Goal: Task Accomplishment & Management: Use online tool/utility

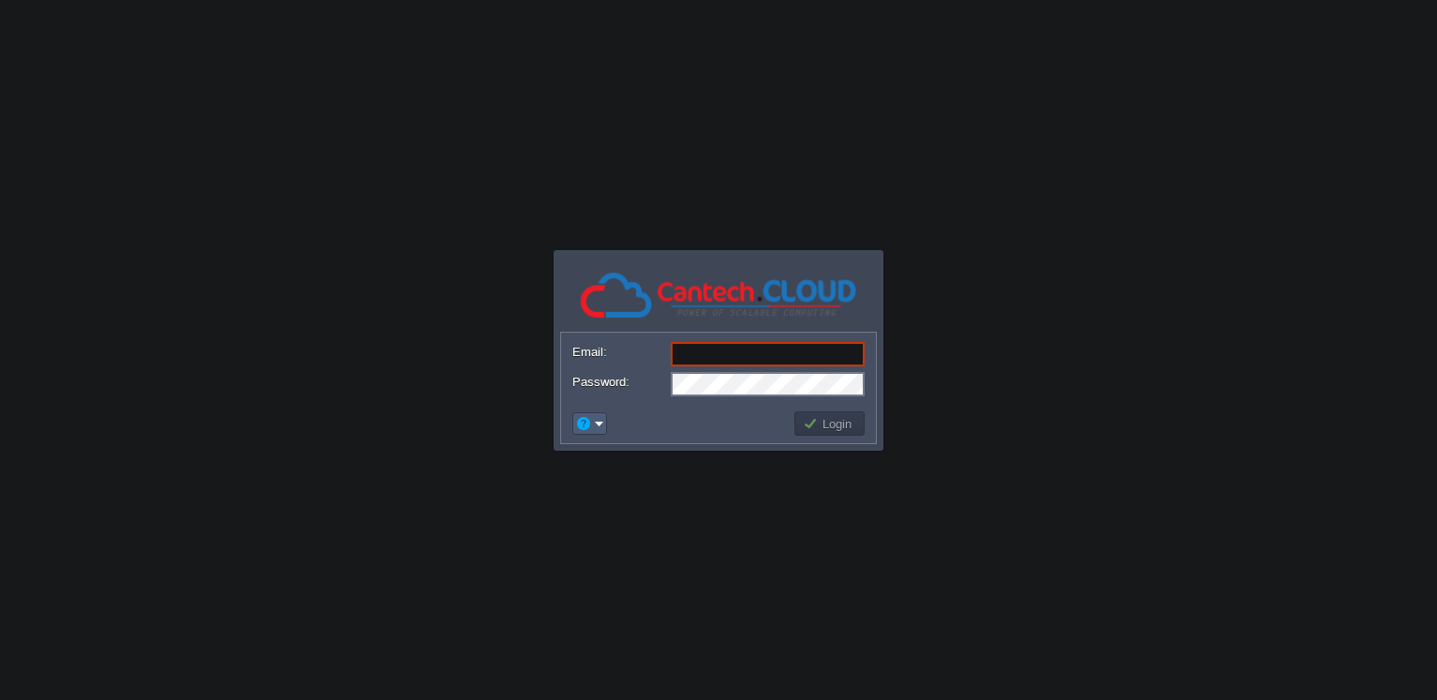
click at [592, 422] on em at bounding box center [589, 423] width 29 height 17
click at [625, 452] on span "Reset Password" at bounding box center [645, 448] width 89 height 14
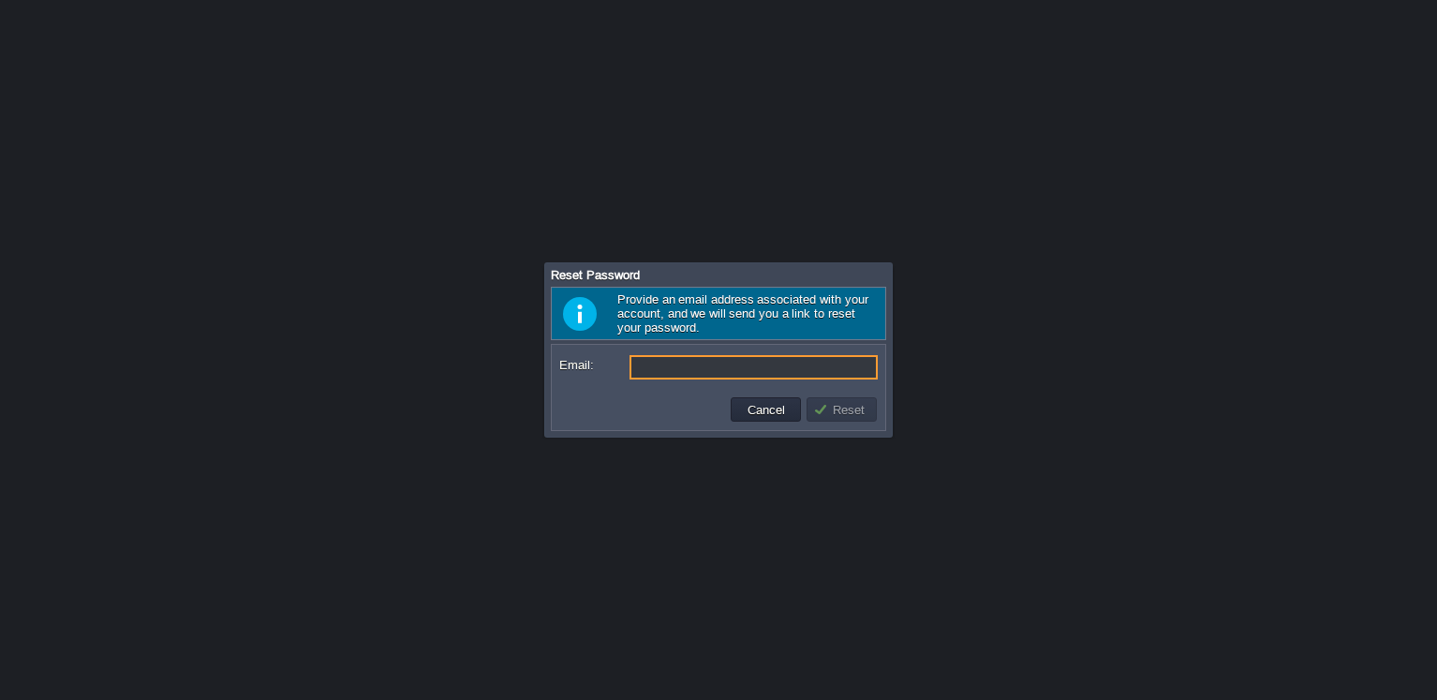
click at [659, 367] on input "Email:" at bounding box center [754, 367] width 248 height 24
paste input "[EMAIL_ADDRESS][DOMAIN_NAME]"
type input "[EMAIL_ADDRESS][DOMAIN_NAME]"
click at [834, 406] on button "Reset" at bounding box center [841, 409] width 57 height 17
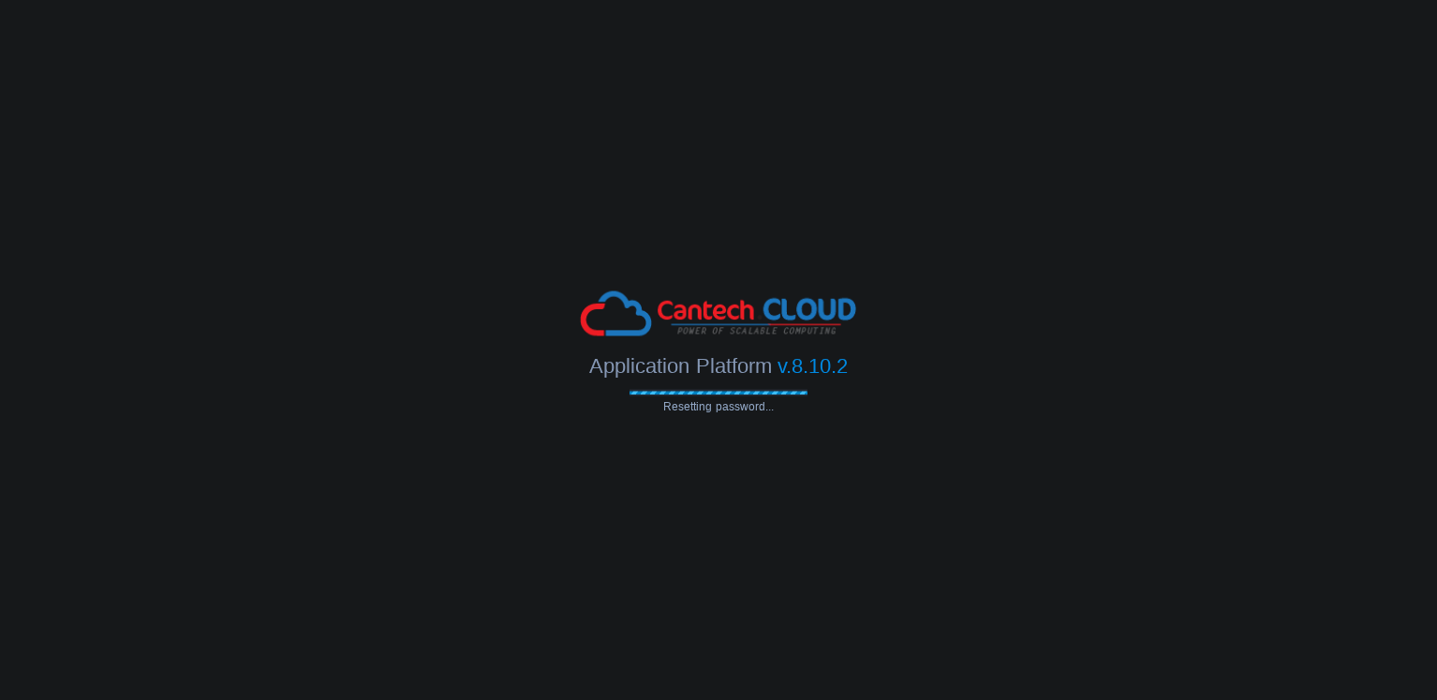
type input "[EMAIL_ADDRESS][DOMAIN_NAME]"
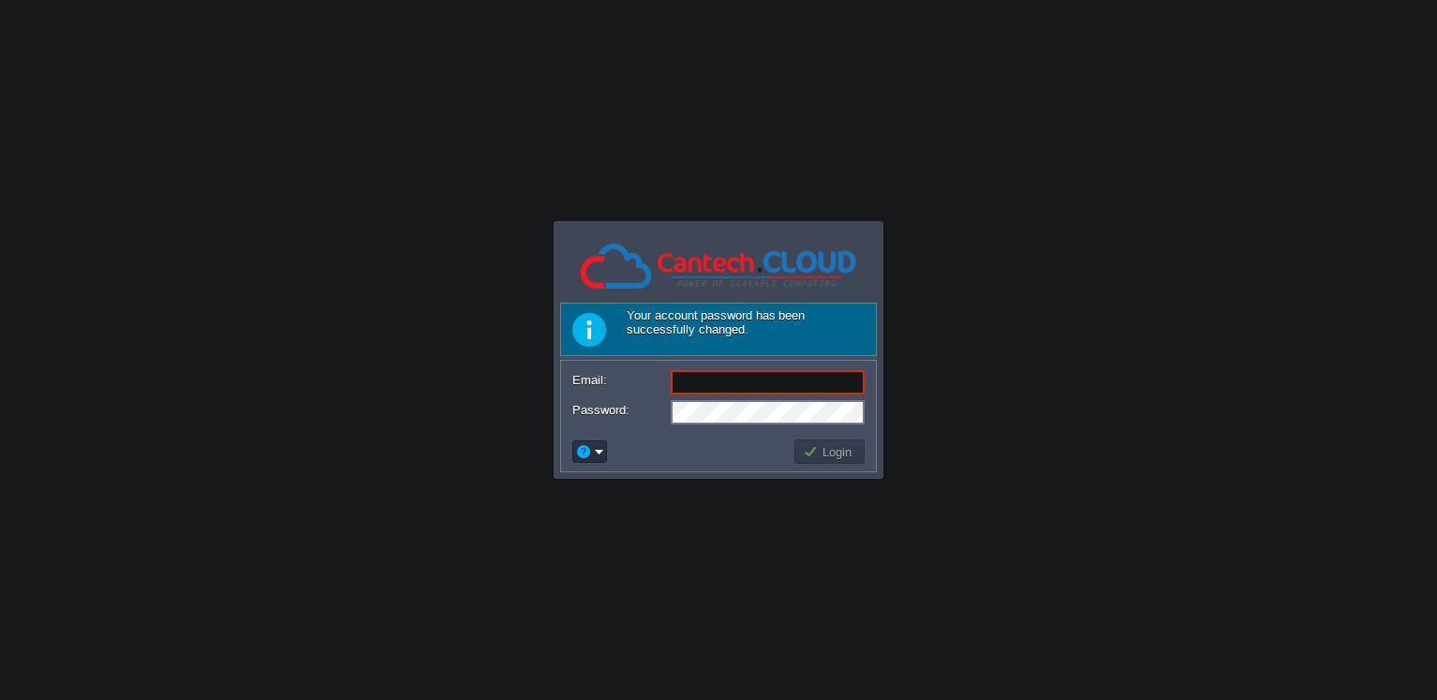
click at [741, 383] on input "Email:" at bounding box center [768, 382] width 194 height 24
type input "[EMAIL_ADDRESS][DOMAIN_NAME]"
click at [830, 461] on td "Login" at bounding box center [829, 451] width 70 height 24
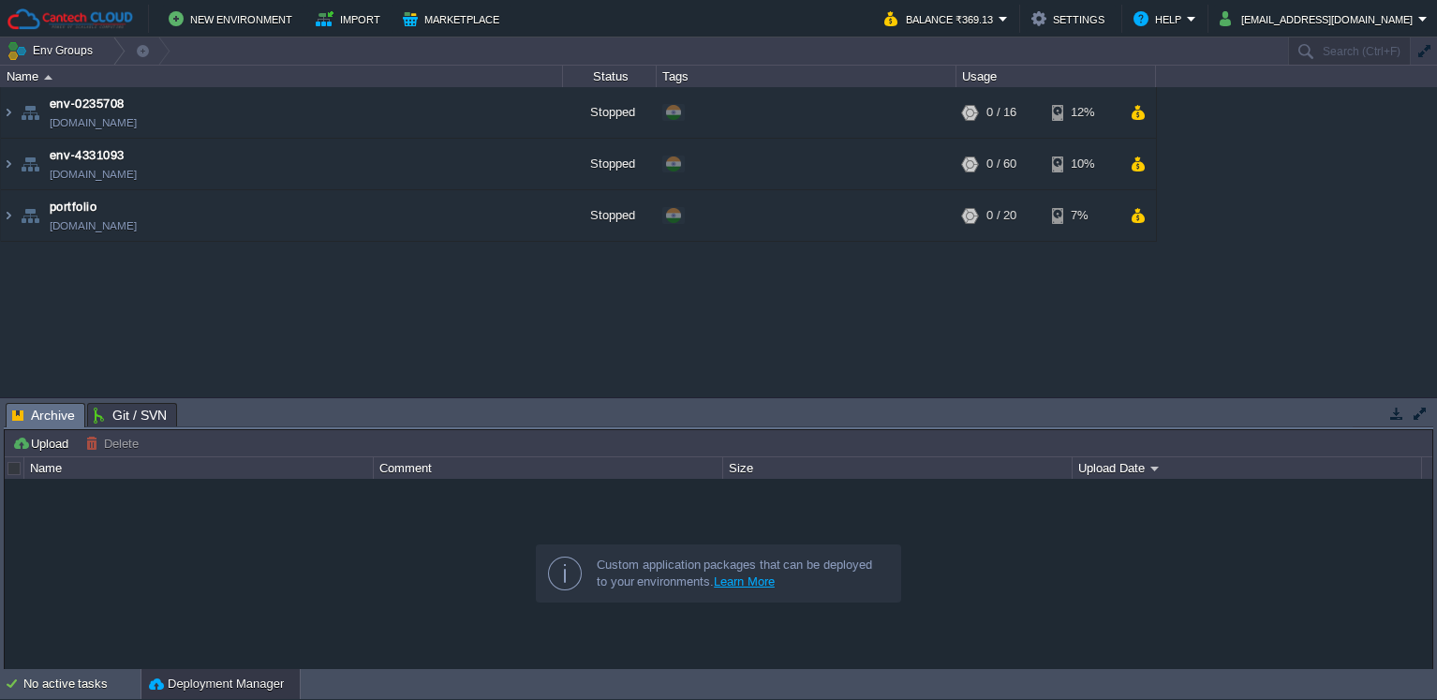
click at [112, 329] on div "env-0235708 [DOMAIN_NAME] Stopped + Add to Env Group RAM 0% CPU 0% 0 / 16 12% e…" at bounding box center [718, 242] width 1437 height 310
click at [226, 18] on button "New Environment" at bounding box center [233, 18] width 129 height 22
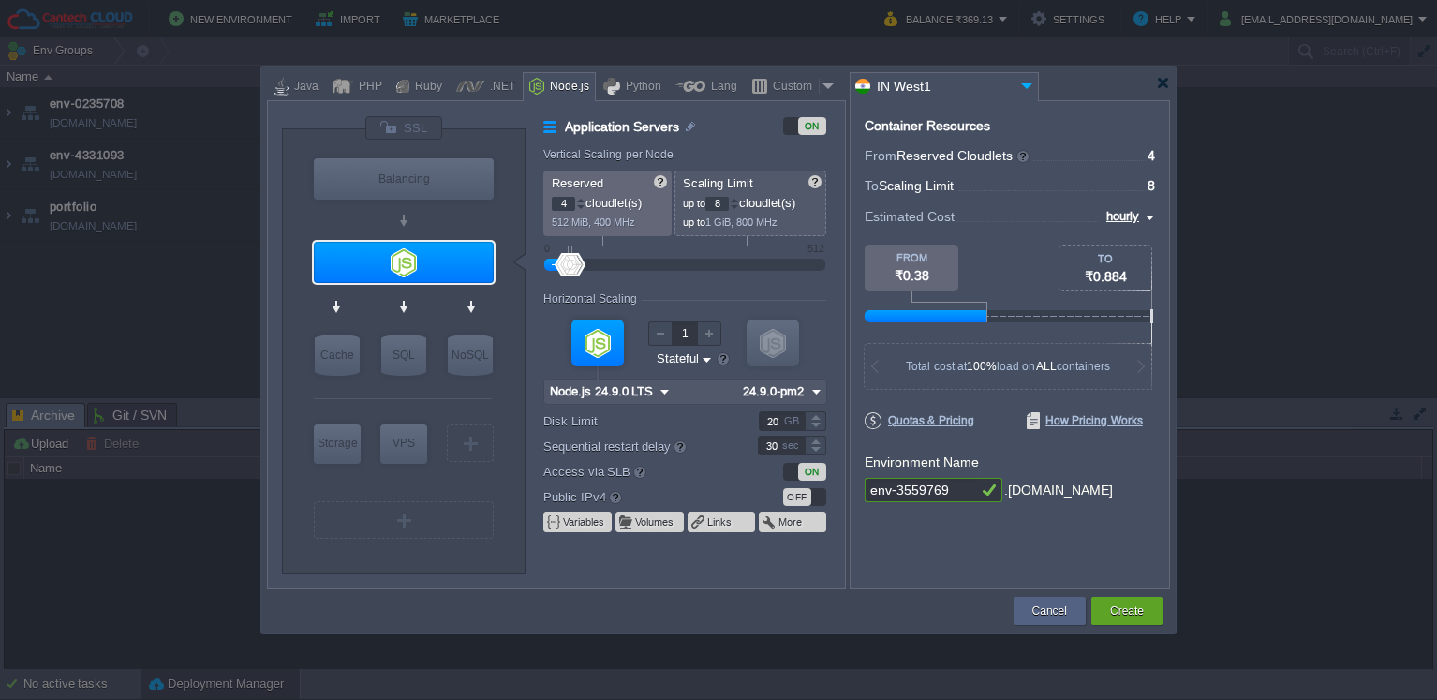
type input "Node.js 24.9.0 LTS"
click at [967, 488] on input "env-3559769" at bounding box center [921, 490] width 112 height 24
drag, startPoint x: 973, startPoint y: 486, endPoint x: 688, endPoint y: 409, distance: 295.9
click at [728, 434] on div "VM Balancing VM Application Servers VM Cache VM SQL VM NoSQL VM Storage VM VPS …" at bounding box center [718, 344] width 903 height 489
type input "kmall"
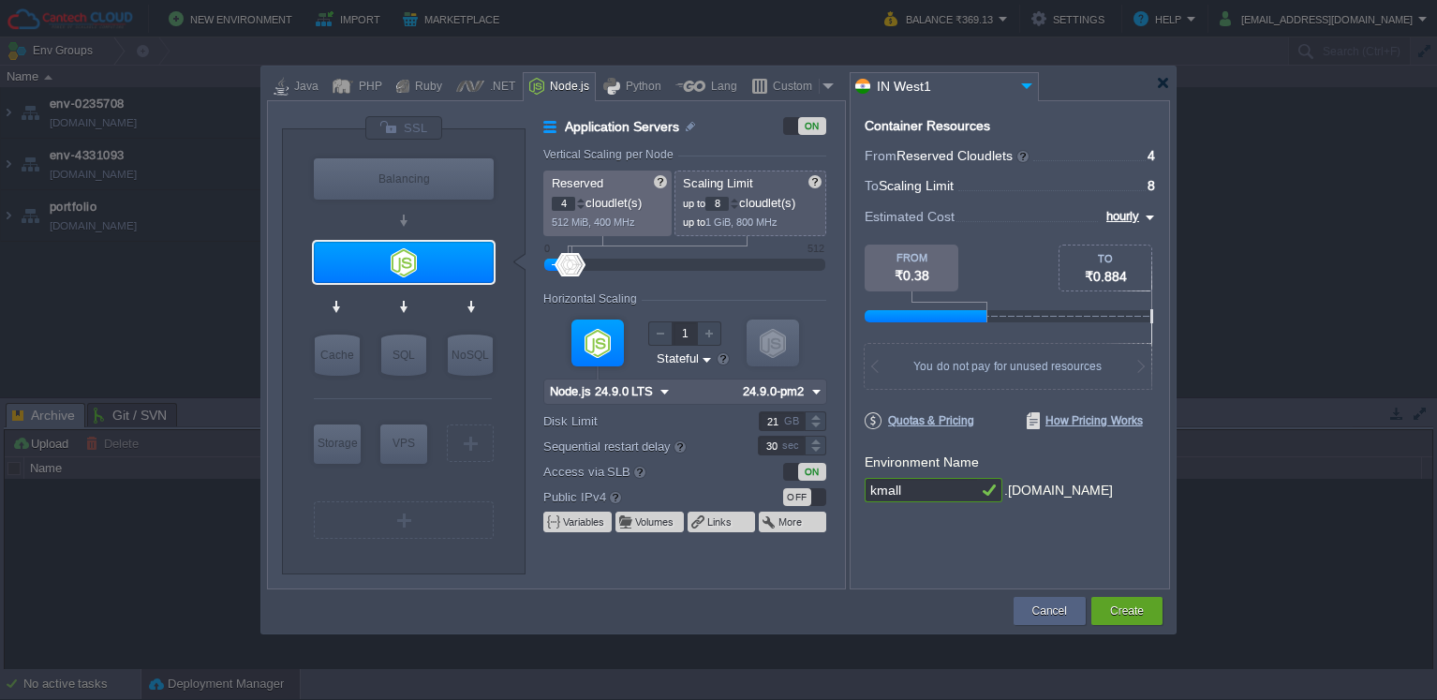
click at [815, 420] on div at bounding box center [816, 415] width 22 height 9
click at [815, 419] on div at bounding box center [816, 415] width 22 height 9
type input "25"
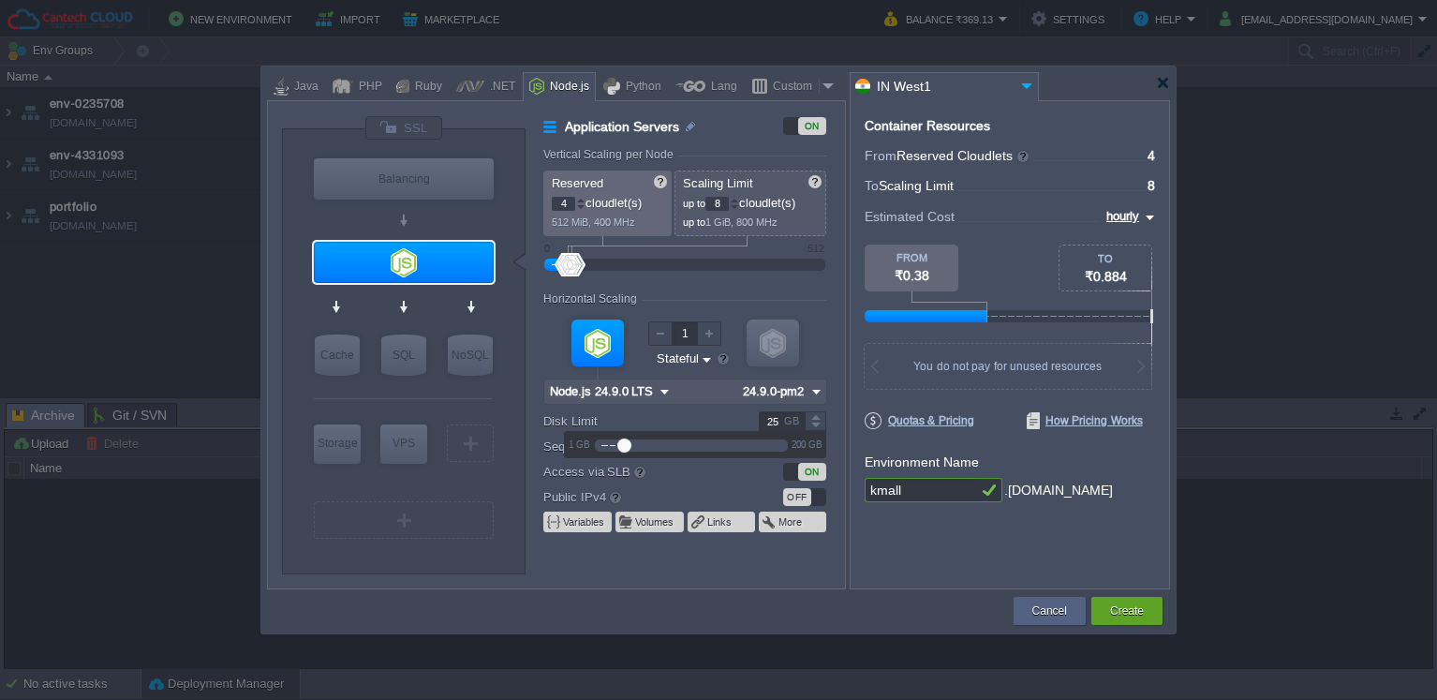
click at [815, 419] on div at bounding box center [816, 415] width 22 height 9
click at [569, 258] on div at bounding box center [571, 264] width 27 height 23
click at [455, 259] on div at bounding box center [404, 262] width 180 height 41
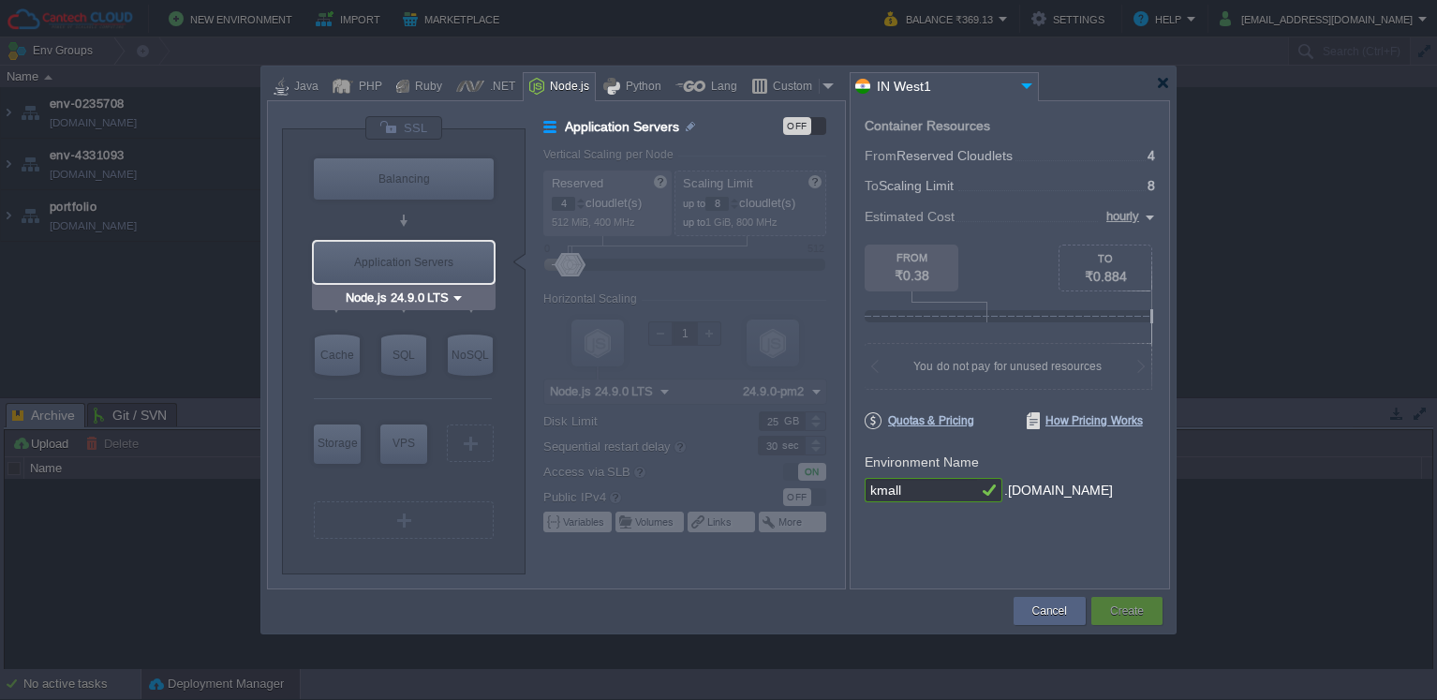
click at [466, 259] on div "Application Servers" at bounding box center [404, 262] width 180 height 41
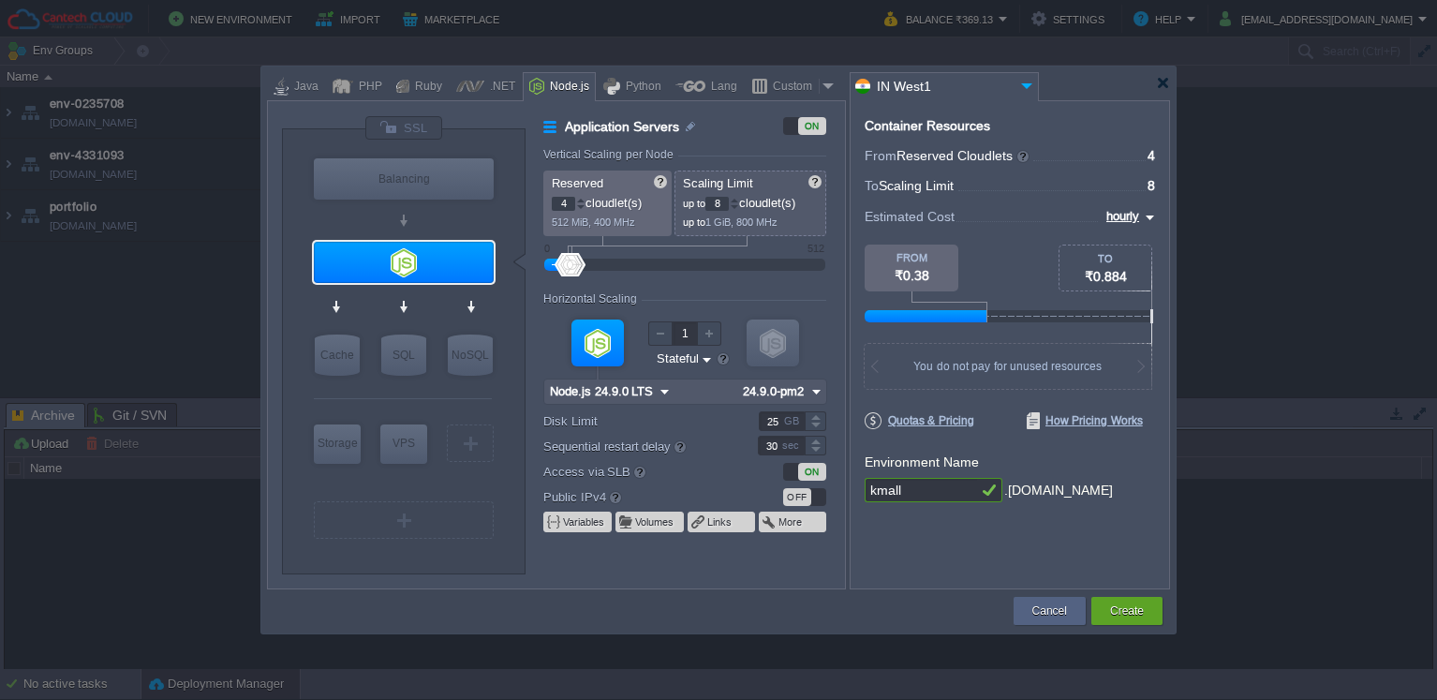
drag, startPoint x: 728, startPoint y: 200, endPoint x: 619, endPoint y: 171, distance: 112.7
click at [619, 171] on div "Reserved 4 cloudlet(s) 512 MiB, 400 MHz Scaling Limit up to 8 cloudlet(s) up to…" at bounding box center [684, 204] width 283 height 66
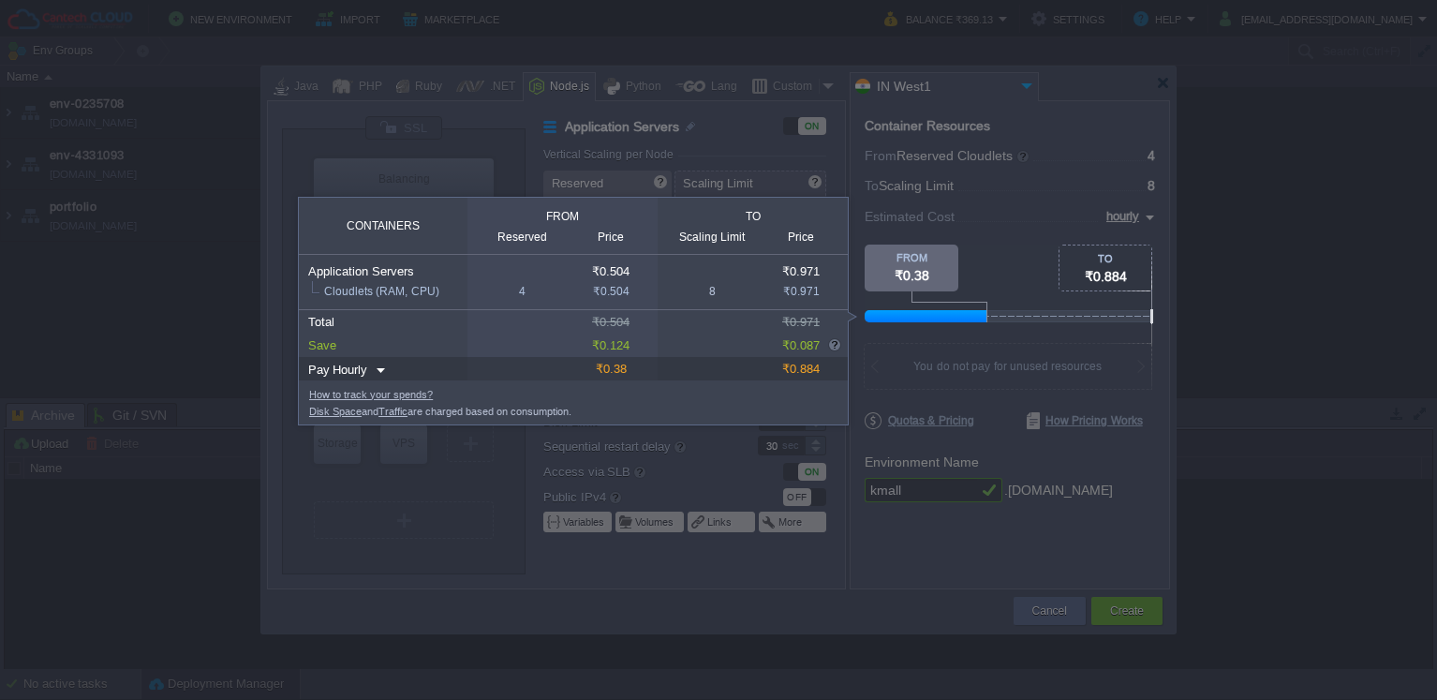
click at [375, 376] on img at bounding box center [378, 370] width 15 height 25
click at [348, 408] on div "Monthly" at bounding box center [353, 399] width 64 height 22
type input "monthly"
type input "Monthly"
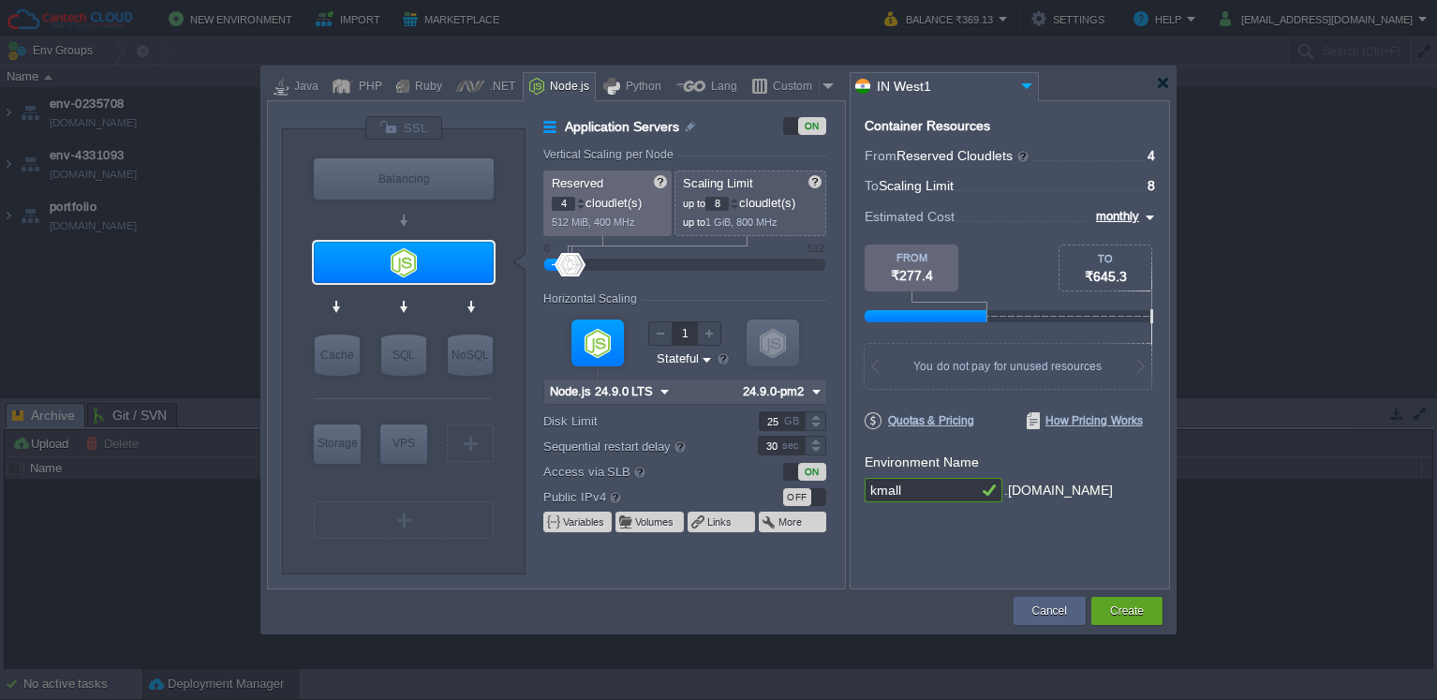
type input "NGINX 1.28.0"
drag, startPoint x: 780, startPoint y: 426, endPoint x: 577, endPoint y: 312, distance: 233.2
click at [580, 334] on form "Vertical Scaling per Node Reserved 4 cloudlet(s) 512 MiB, 400 MHz Scaling Limit…" at bounding box center [693, 368] width 301 height 440
type input "20"
click at [654, 420] on label "Disk Limit" at bounding box center [638, 421] width 190 height 20
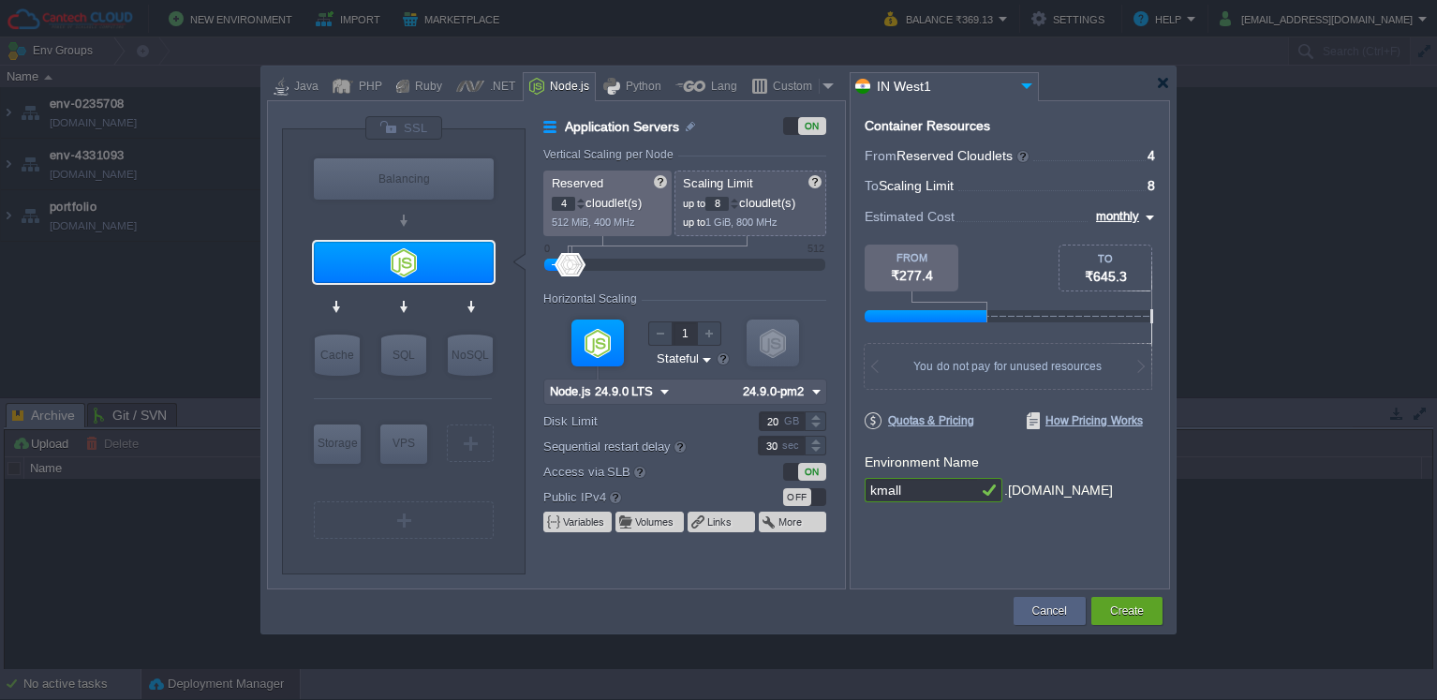
click at [759, 420] on input "20" at bounding box center [782, 421] width 46 height 20
click at [547, 446] on label "Sequential restart delay" at bounding box center [638, 446] width 190 height 21
click at [758, 446] on input "30" at bounding box center [781, 446] width 47 height 20
click at [1131, 613] on button "Create" at bounding box center [1127, 610] width 34 height 19
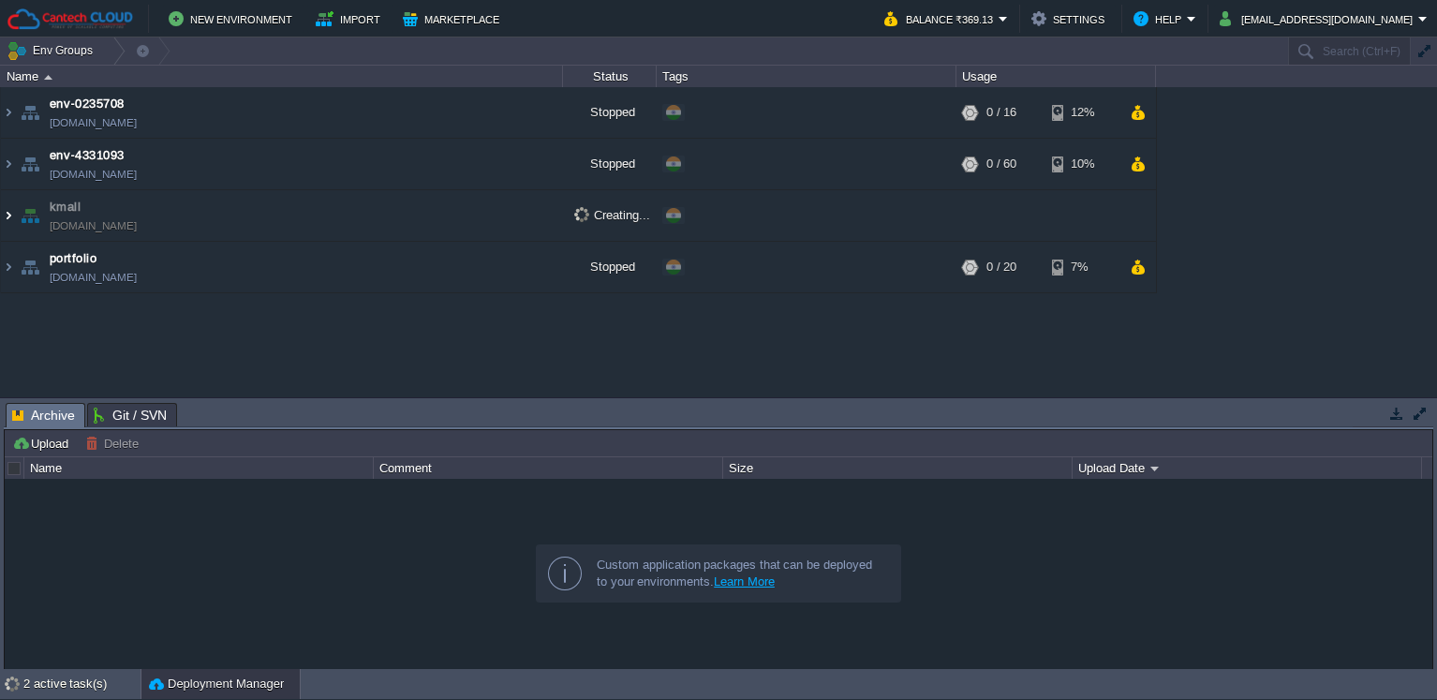
click at [7, 214] on img at bounding box center [8, 215] width 15 height 51
